Goal: Task Accomplishment & Management: Manage account settings

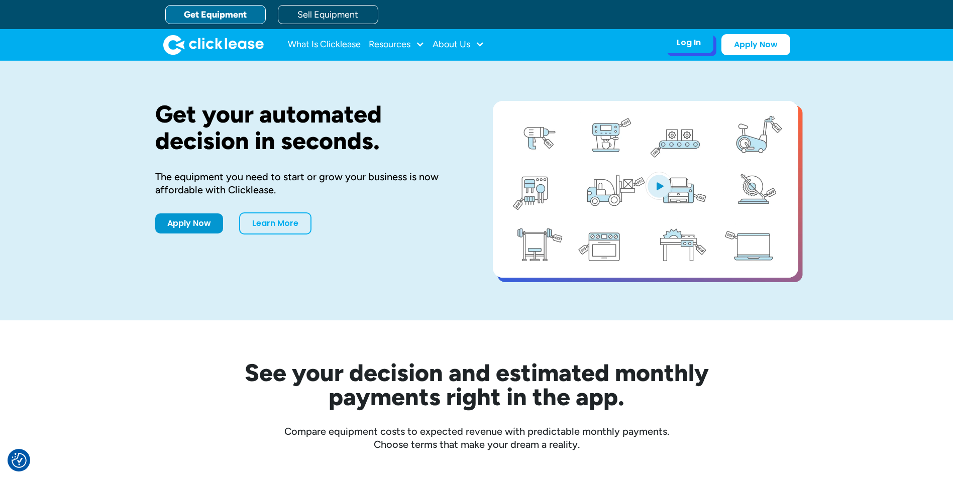
click at [693, 49] on div "Log In Account login I use Clicklease to get my equipment Partner Portal I offe…" at bounding box center [688, 42] width 49 height 21
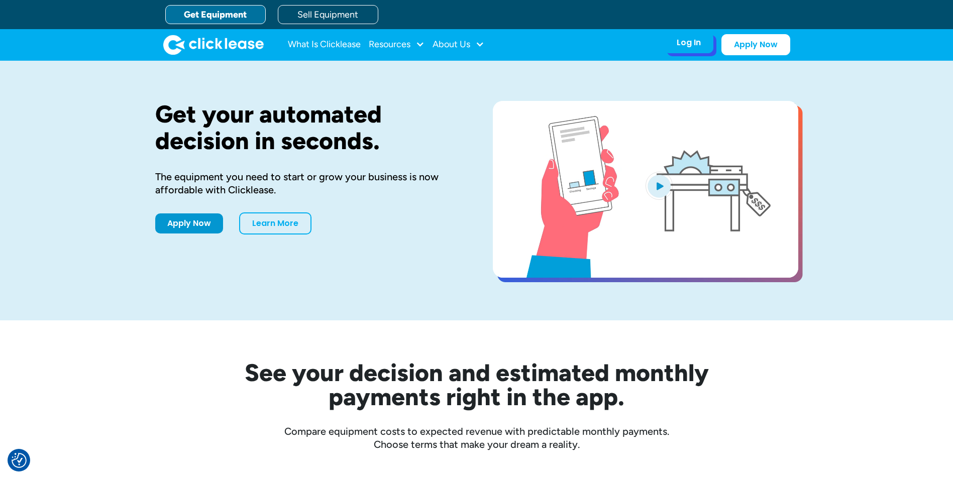
click at [686, 51] on div "Log In Account login I use Clicklease to get my equipment Partner Portal I offe…" at bounding box center [688, 42] width 49 height 21
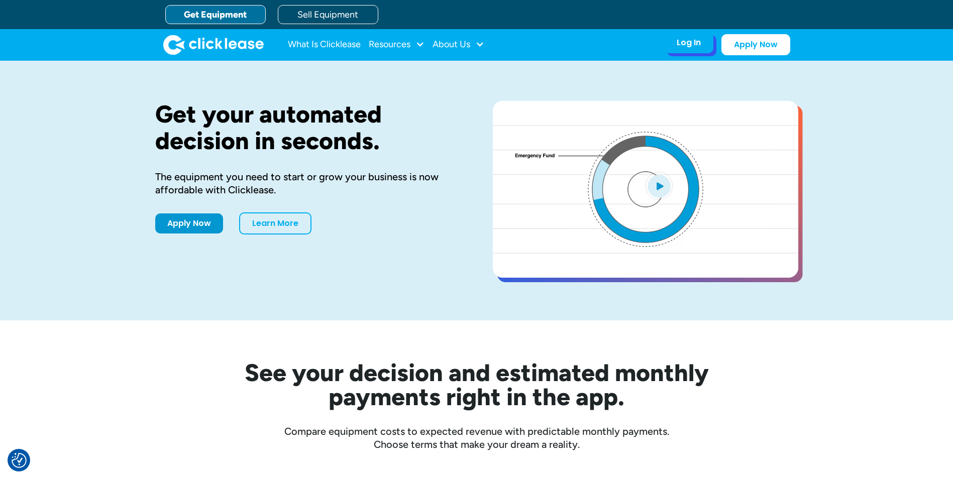
click at [684, 50] on div "Log In Account login I use Clicklease to get my equipment Partner Portal I offe…" at bounding box center [688, 42] width 49 height 21
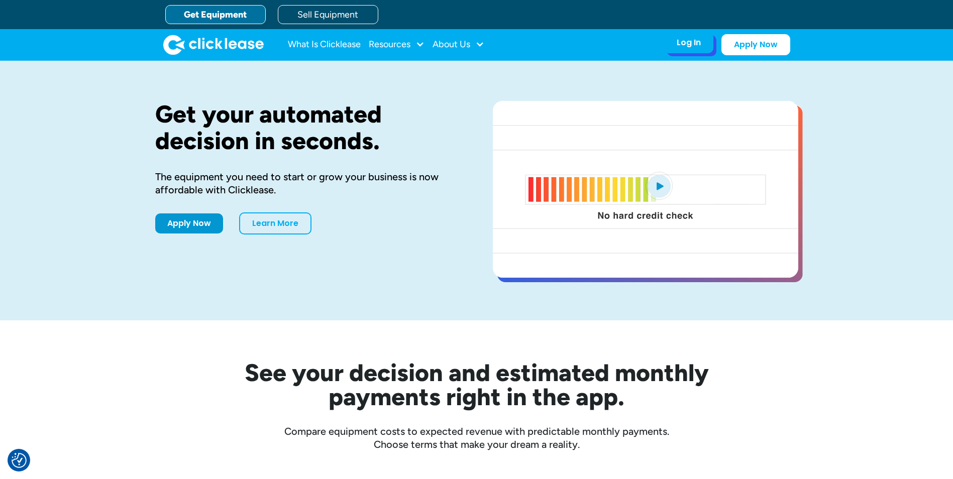
click at [684, 50] on div "Log In Account login I use Clicklease to get my equipment Partner Portal I offe…" at bounding box center [688, 42] width 49 height 21
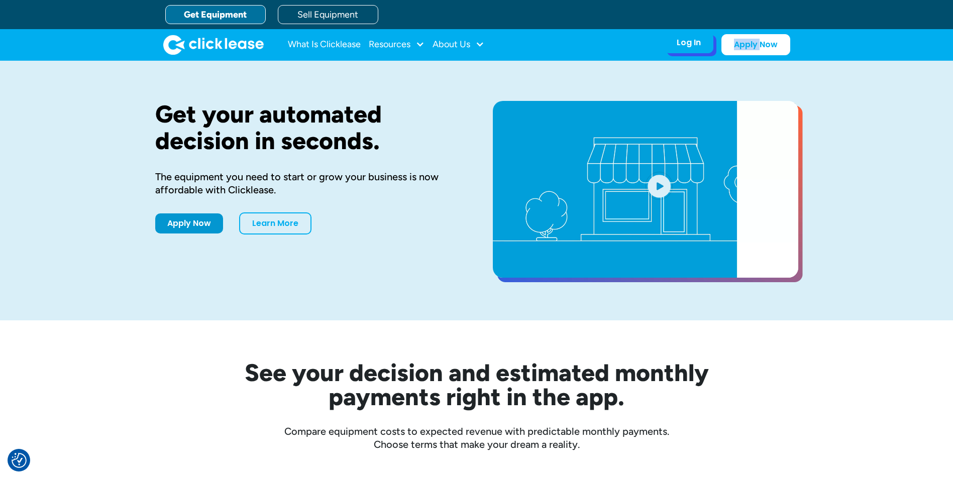
click at [684, 50] on div "Log In Account login I use Clicklease to get my equipment Partner Portal I offe…" at bounding box center [688, 42] width 49 height 21
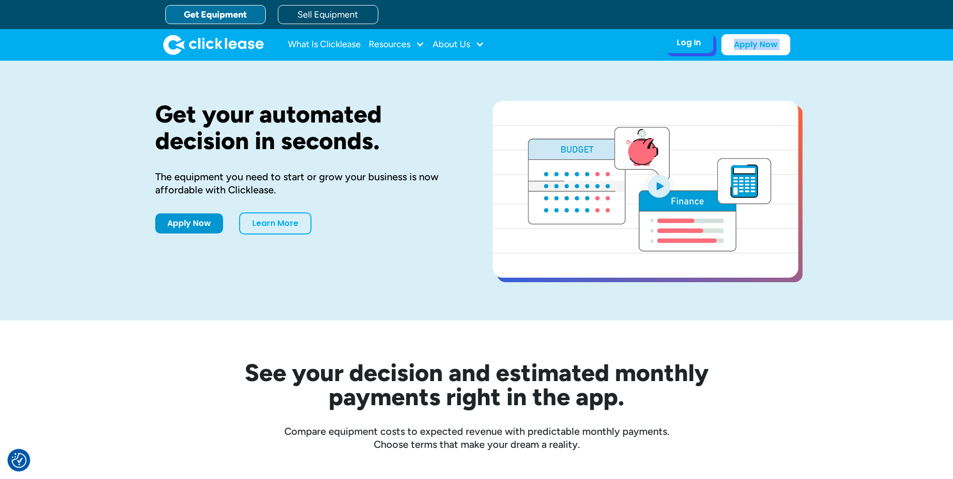
click at [680, 50] on div "Log In Account login I use Clicklease to get my equipment Partner Portal I offe…" at bounding box center [688, 42] width 49 height 21
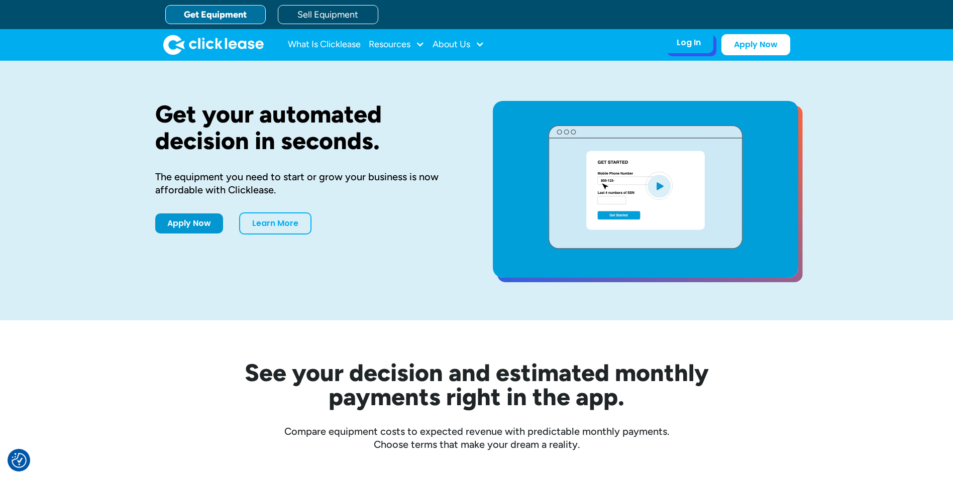
drag, startPoint x: 680, startPoint y: 50, endPoint x: 670, endPoint y: 44, distance: 12.0
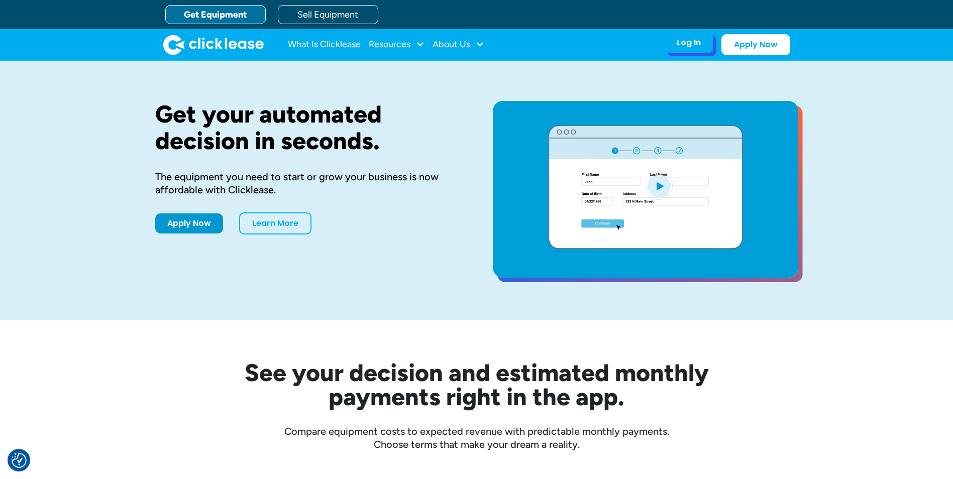
click at [670, 44] on div "Log In Account login I use Clicklease to get my equipment Partner Portal I offe…" at bounding box center [688, 42] width 49 height 21
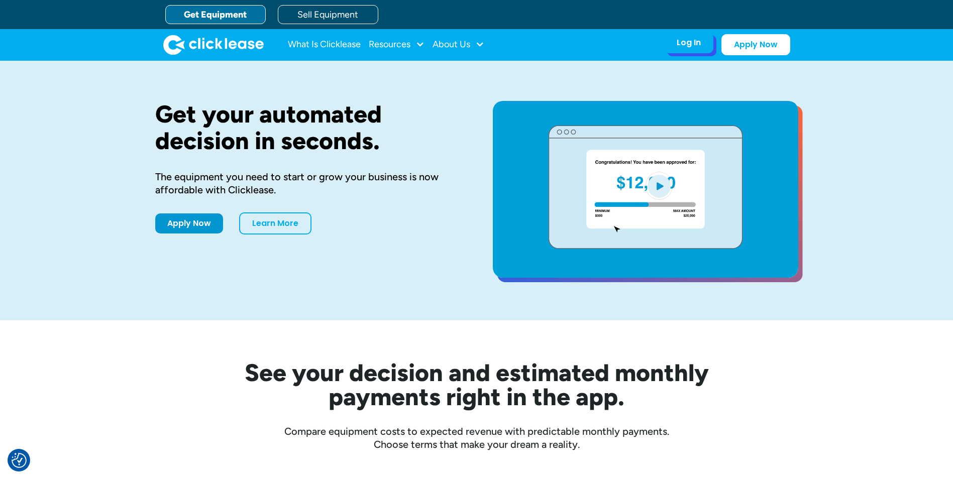
drag, startPoint x: 712, startPoint y: 36, endPoint x: 706, endPoint y: 41, distance: 7.5
click at [708, 40] on div "Log In Account login I use Clicklease to get my equipment Partner Portal I offe…" at bounding box center [688, 42] width 49 height 21
click at [703, 40] on div "Log In Account login I use Clicklease to get my equipment Partner Portal I offe…" at bounding box center [688, 42] width 49 height 21
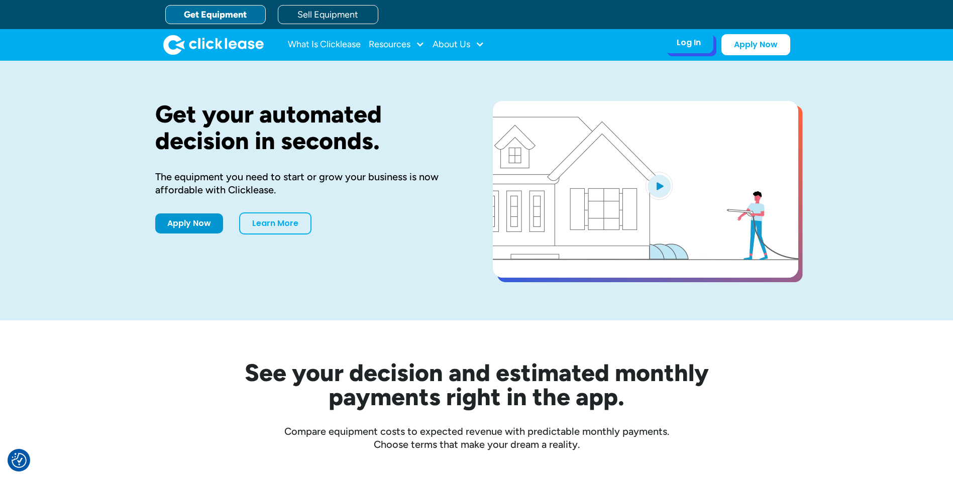
click at [691, 42] on div "Log In" at bounding box center [689, 43] width 24 height 10
